Goal: Find specific page/section: Find specific page/section

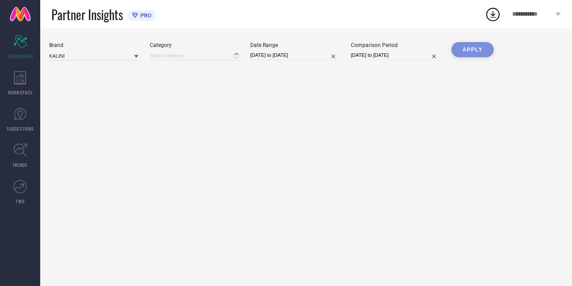
type input "All"
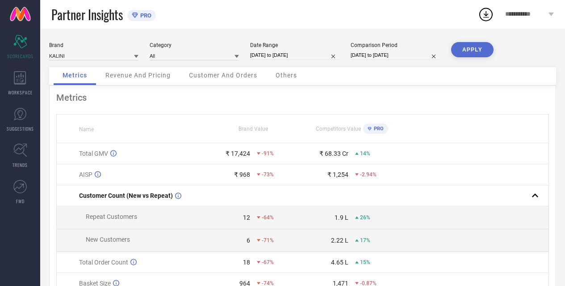
click at [24, 8] on link at bounding box center [20, 14] width 40 height 29
